Goal: Task Accomplishment & Management: Complete application form

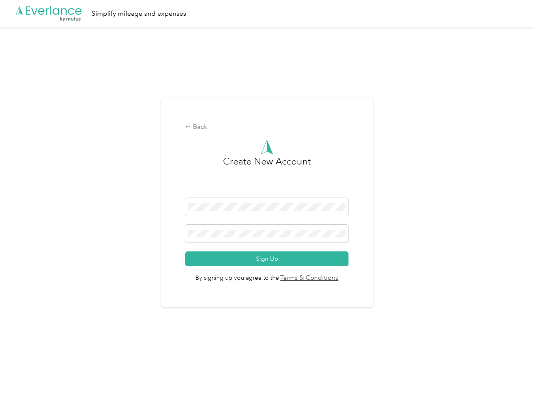
click at [269, 193] on h3 "Create New Account" at bounding box center [267, 176] width 88 height 44
click at [269, 14] on div ".cls-1 { fill: #00adee; } .cls-2 { fill: #fff; } .cls-3 { fill: #707372; } .cls…" at bounding box center [267, 13] width 534 height 27
click at [269, 127] on div "Back" at bounding box center [266, 127] width 163 height 10
click at [269, 259] on button "Sign Up" at bounding box center [266, 259] width 163 height 15
